Goal: Find specific page/section: Find specific page/section

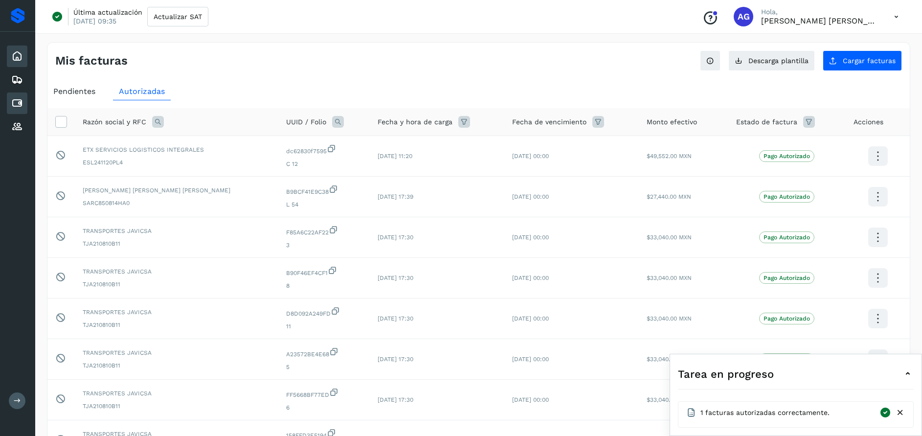
click at [18, 55] on icon at bounding box center [17, 56] width 12 height 12
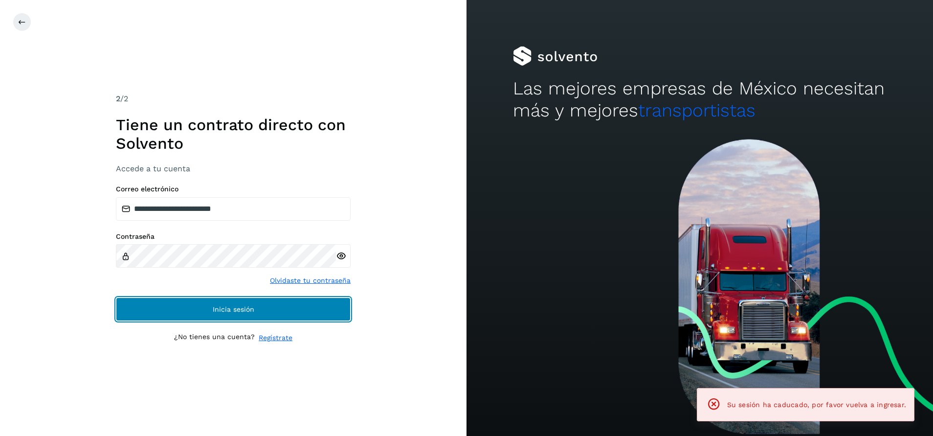
click at [286, 307] on button "Inicia sesión" at bounding box center [233, 308] width 235 height 23
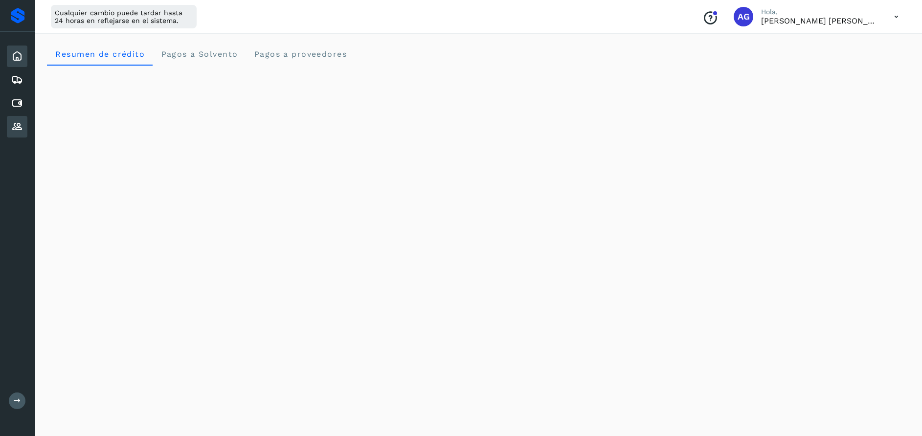
click at [26, 134] on div "Proveedores" at bounding box center [17, 127] width 21 height 22
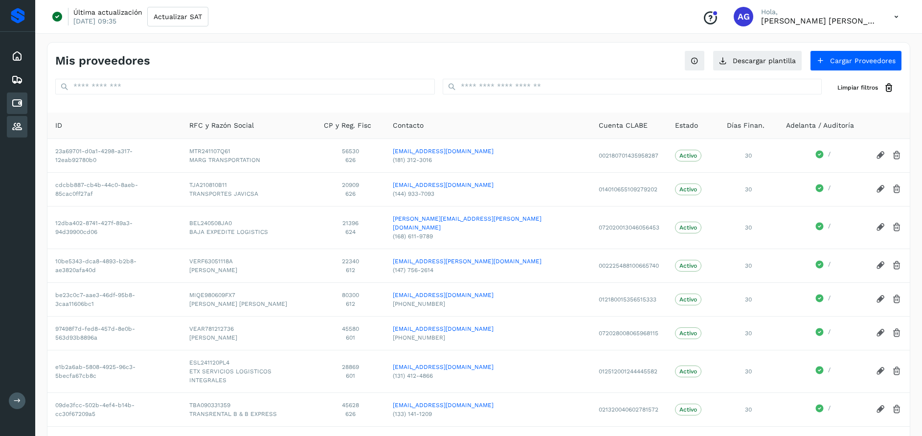
click at [25, 103] on div "Cuentas por pagar" at bounding box center [17, 103] width 21 height 22
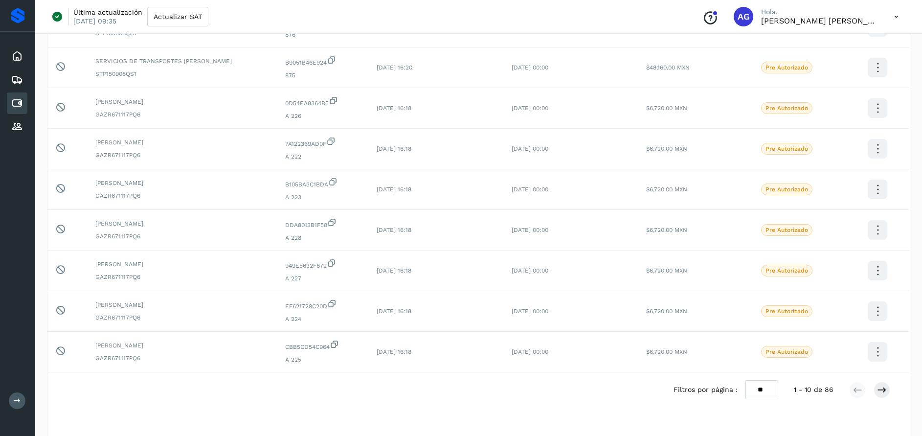
scroll to position [189, 0]
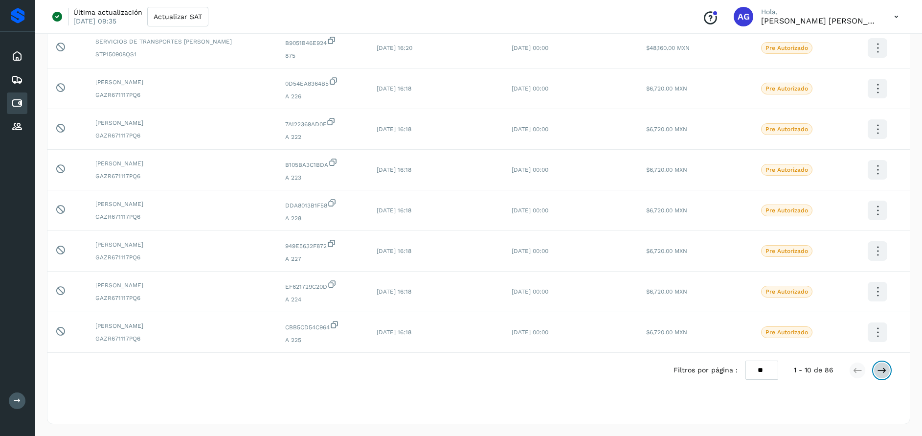
click at [882, 378] on button at bounding box center [882, 370] width 17 height 17
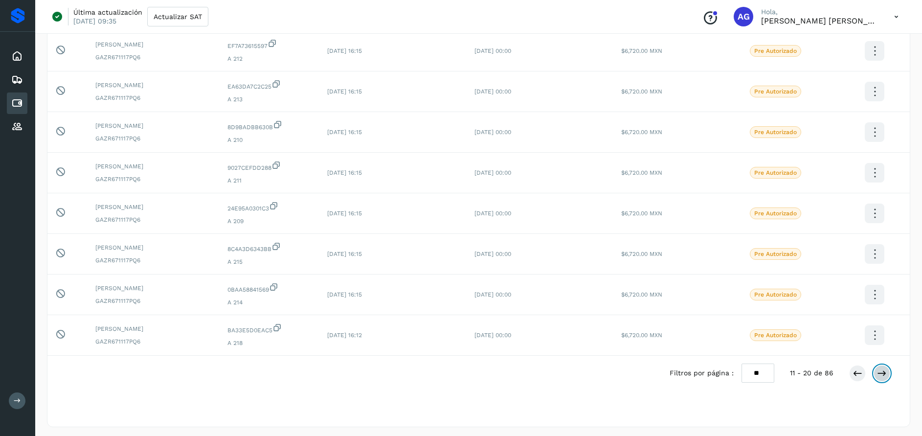
scroll to position [186, 0]
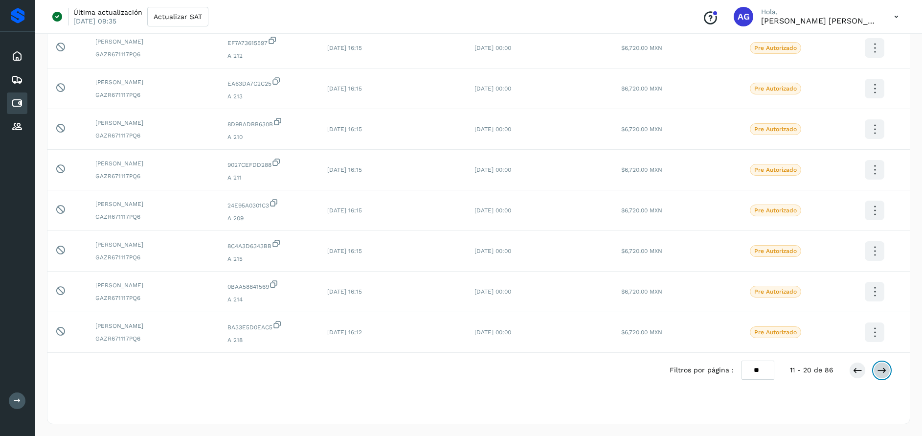
click at [884, 371] on icon at bounding box center [882, 370] width 10 height 10
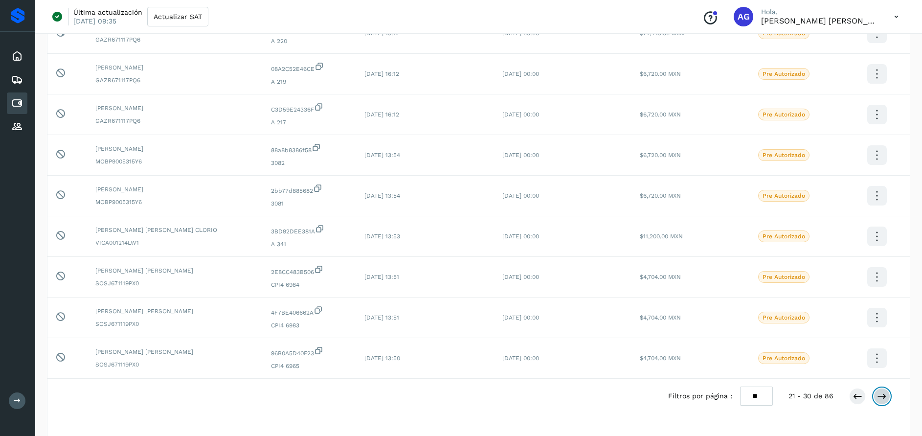
scroll to position [179, 0]
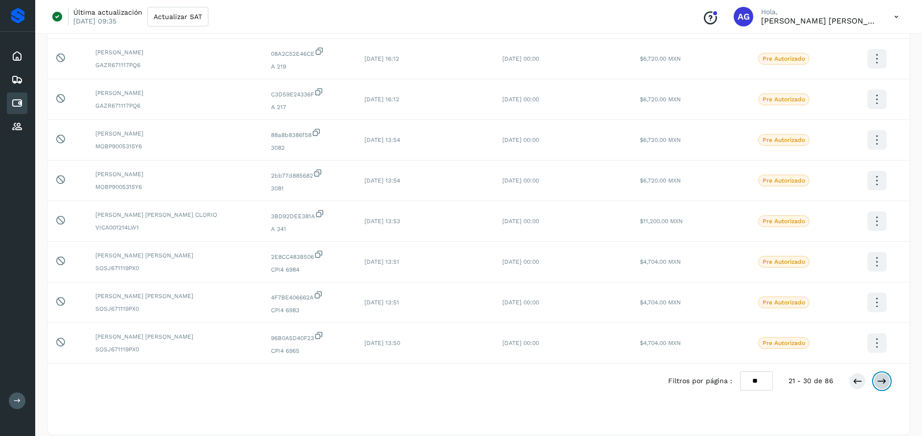
click at [880, 383] on icon at bounding box center [882, 381] width 10 height 10
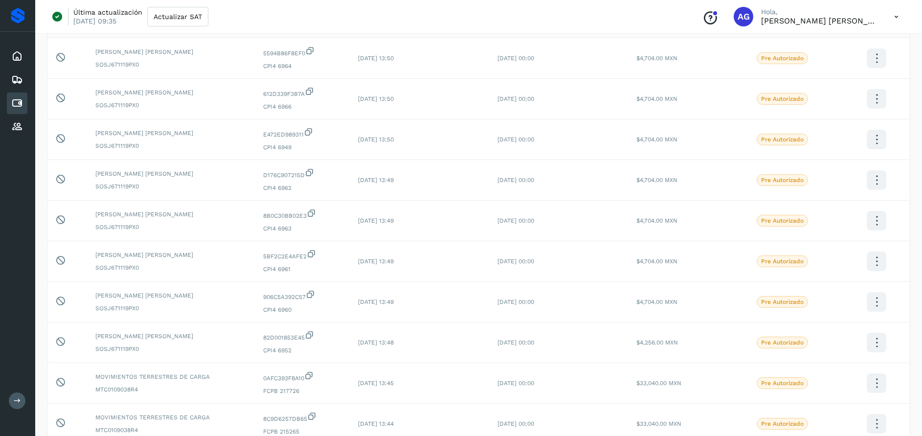
scroll to position [0, 0]
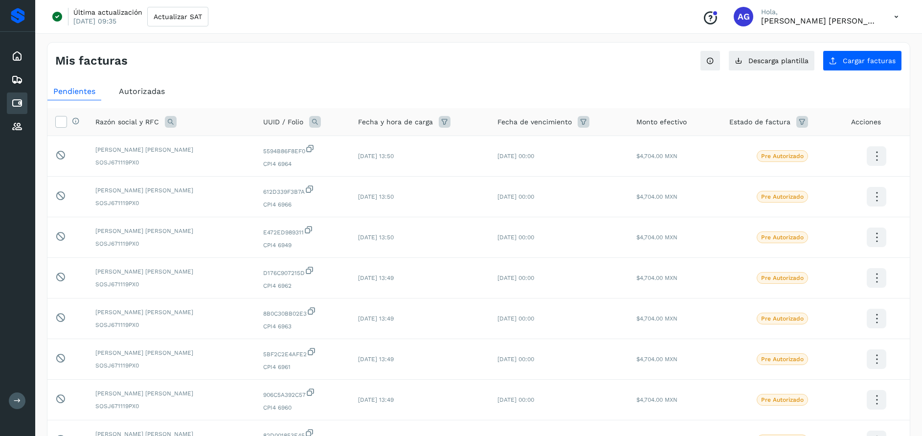
click at [160, 90] on span "Autorizadas" at bounding box center [142, 91] width 46 height 9
